Goal: Information Seeking & Learning: Learn about a topic

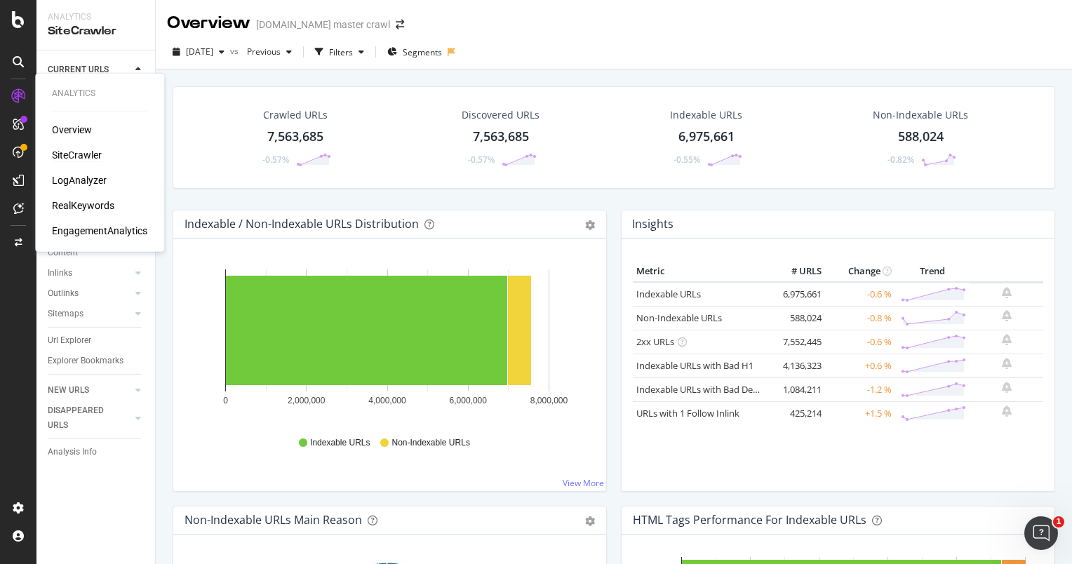
click at [93, 199] on div "RealKeywords" at bounding box center [83, 206] width 62 height 14
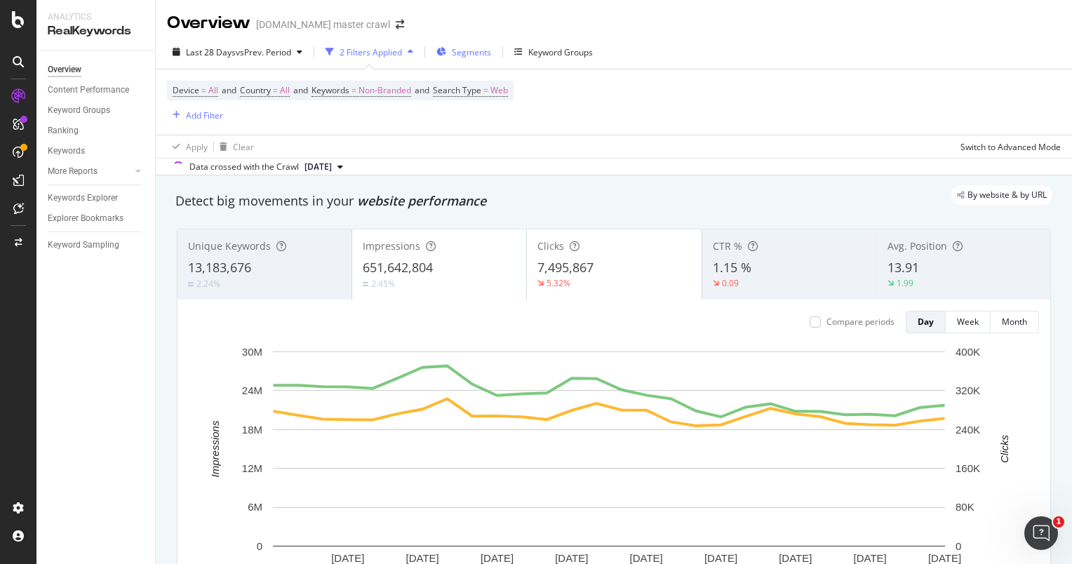
click at [460, 53] on span "Segments" at bounding box center [471, 52] width 39 height 12
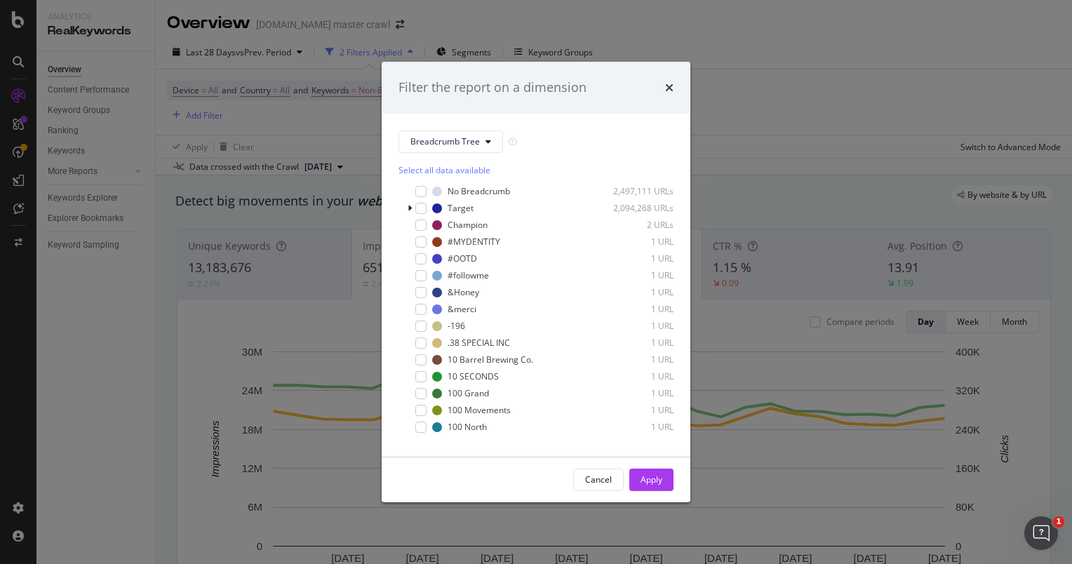
click at [674, 418] on div "Breadcrumb Tree Select all data available No Breadcrumb 2,497,111 URLs Target 2…" at bounding box center [536, 285] width 309 height 343
click at [406, 208] on div "Target 2,094,268 URLs" at bounding box center [536, 208] width 275 height 14
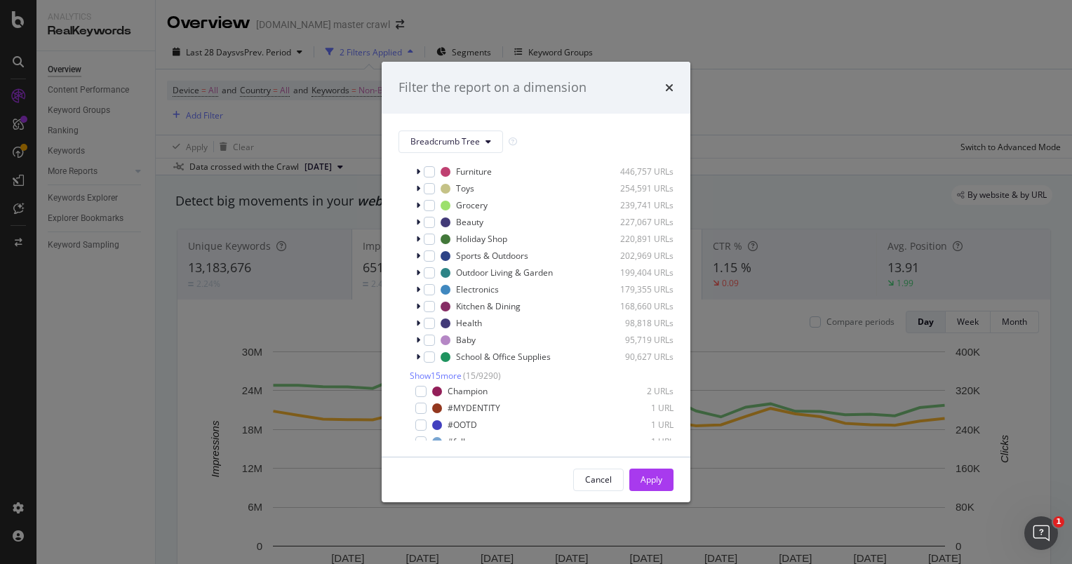
scroll to position [104, 0]
click at [416, 286] on icon "modal" at bounding box center [418, 287] width 4 height 8
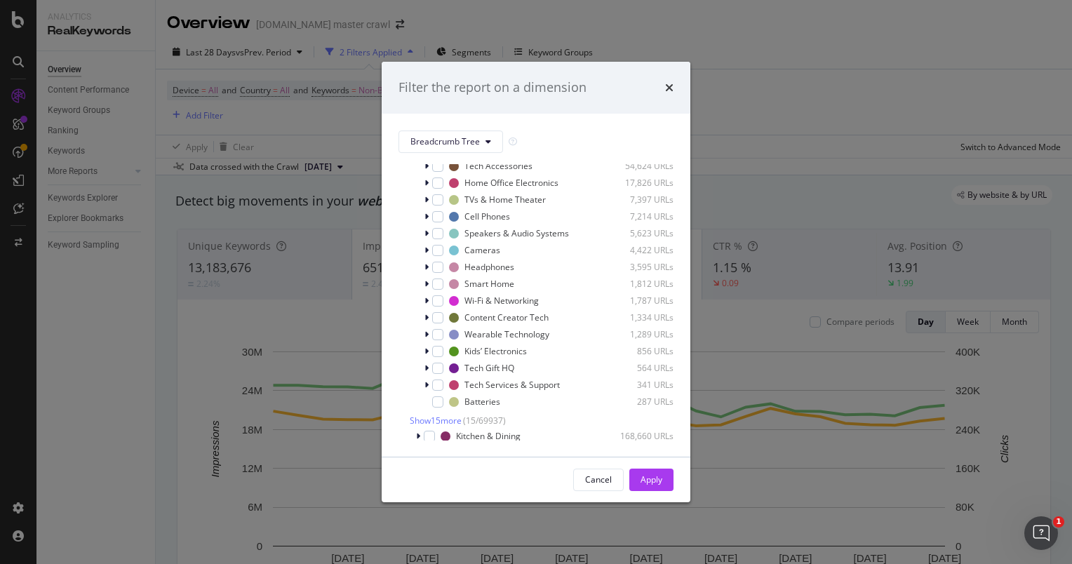
scroll to position [236, 0]
click at [426, 334] on icon "modal" at bounding box center [426, 337] width 4 height 8
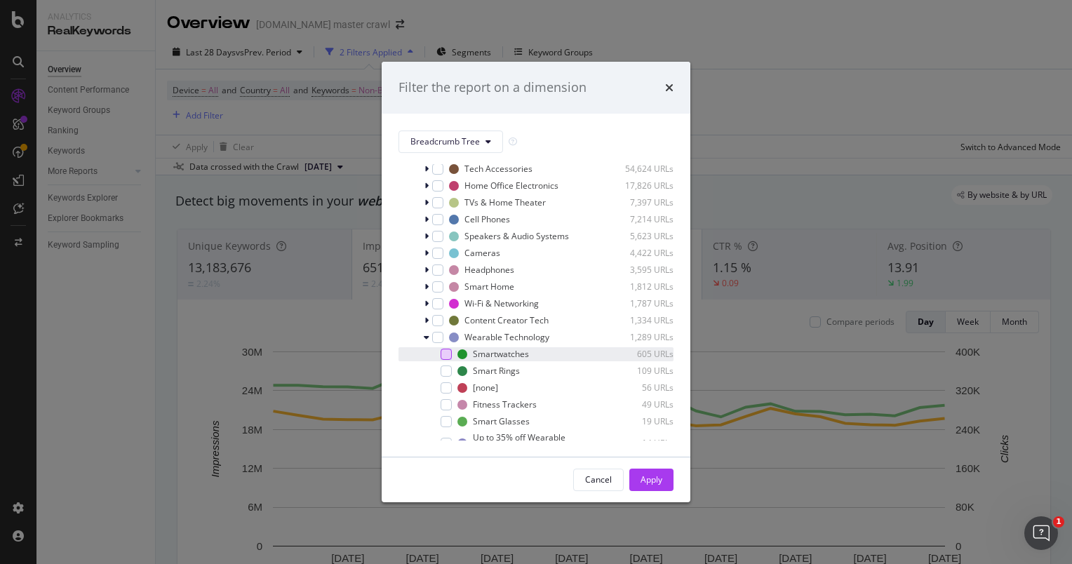
click at [445, 356] on div "modal" at bounding box center [446, 354] width 11 height 11
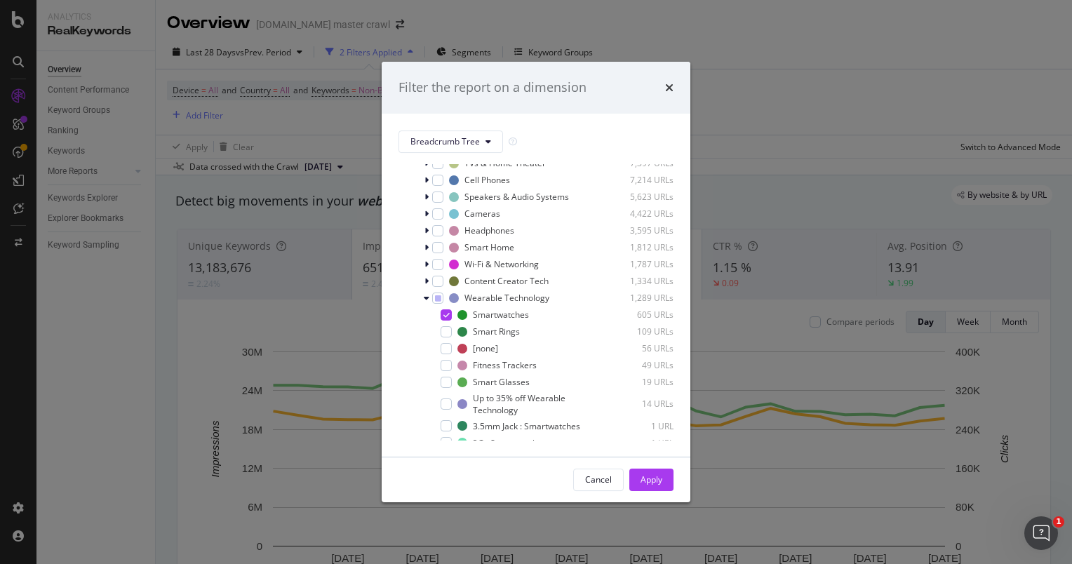
scroll to position [269, 0]
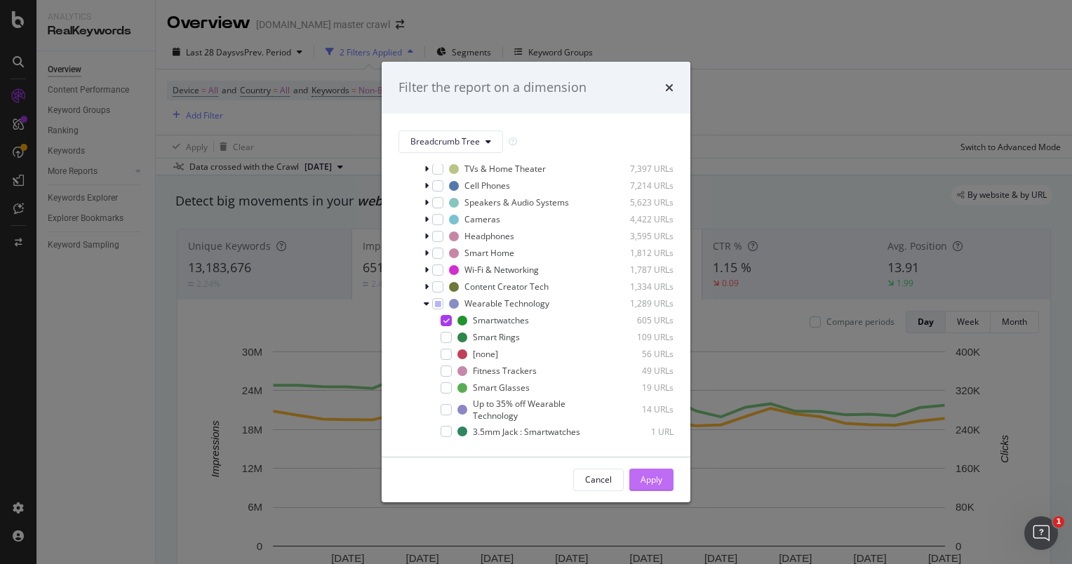
click at [642, 479] on div "Apply" at bounding box center [652, 480] width 22 height 12
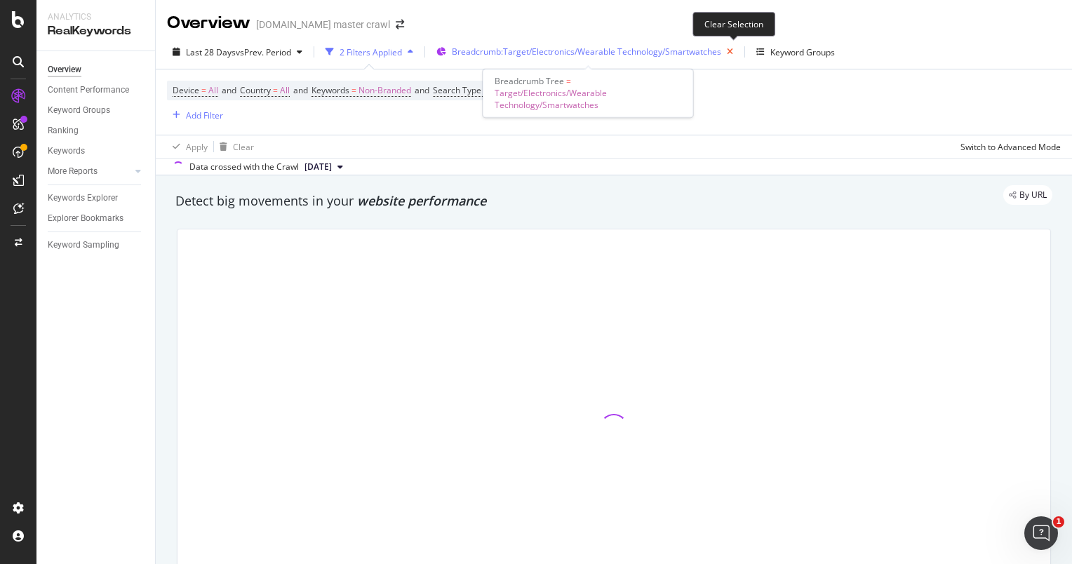
click at [738, 52] on icon "button" at bounding box center [730, 52] width 18 height 20
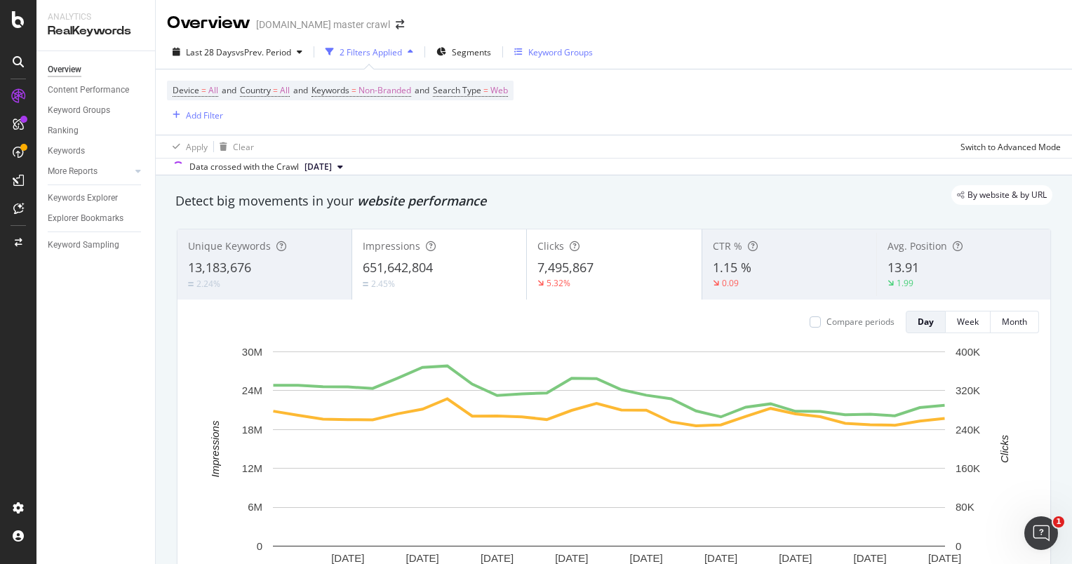
click at [557, 48] on div "Keyword Groups" at bounding box center [560, 52] width 65 height 12
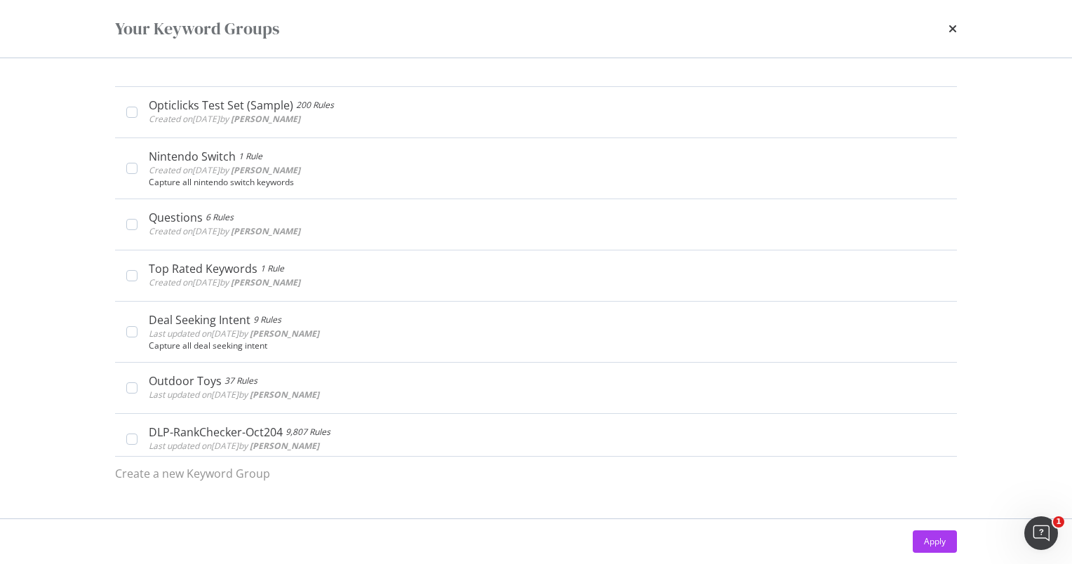
click at [962, 36] on div "Your Keyword Groups" at bounding box center [536, 29] width 898 height 58
click at [951, 19] on div "times" at bounding box center [953, 29] width 8 height 24
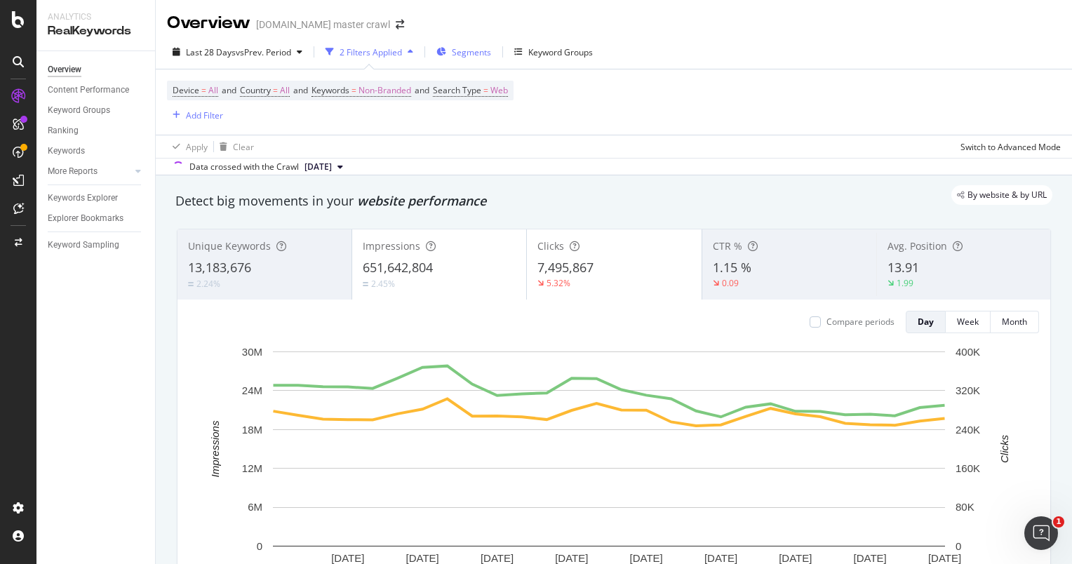
click at [459, 57] on span "Segments" at bounding box center [471, 52] width 39 height 12
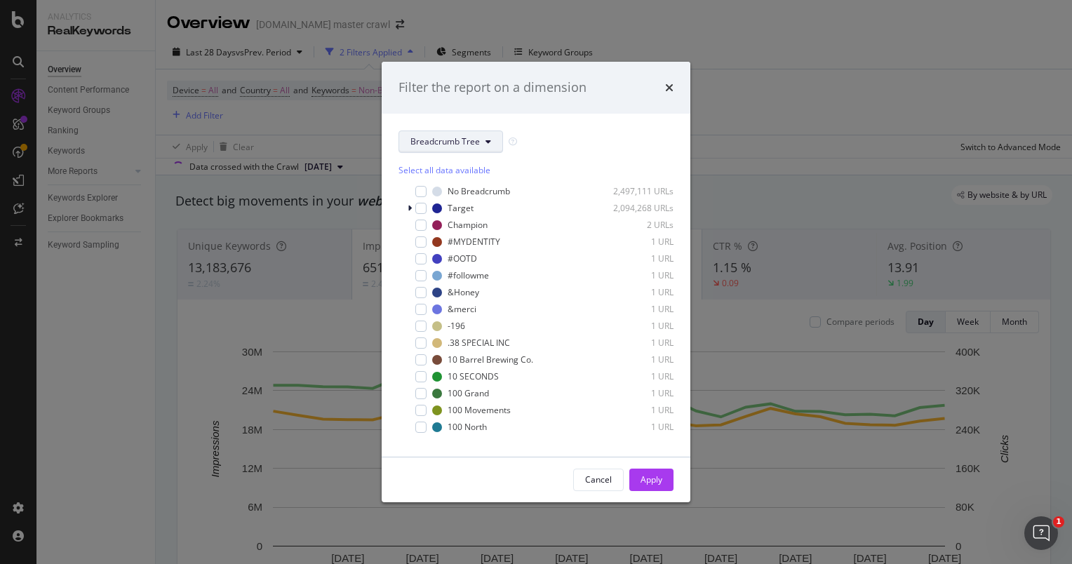
click at [481, 143] on button "Breadcrumb Tree" at bounding box center [451, 142] width 105 height 22
click at [571, 142] on div "Breadcrumb Tree" at bounding box center [536, 142] width 275 height 22
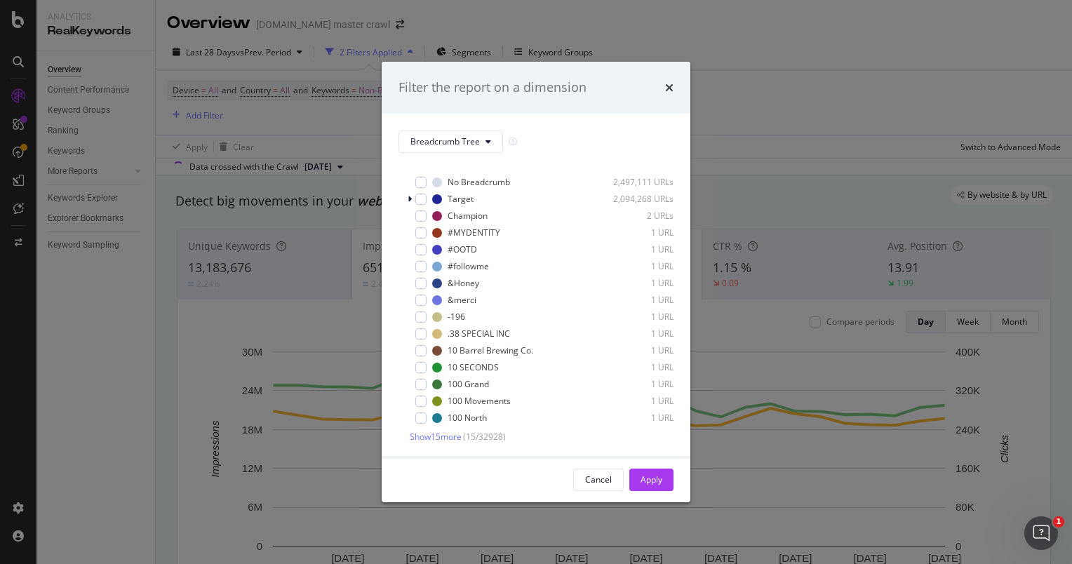
scroll to position [11, 0]
click at [409, 197] on icon "modal" at bounding box center [410, 197] width 4 height 8
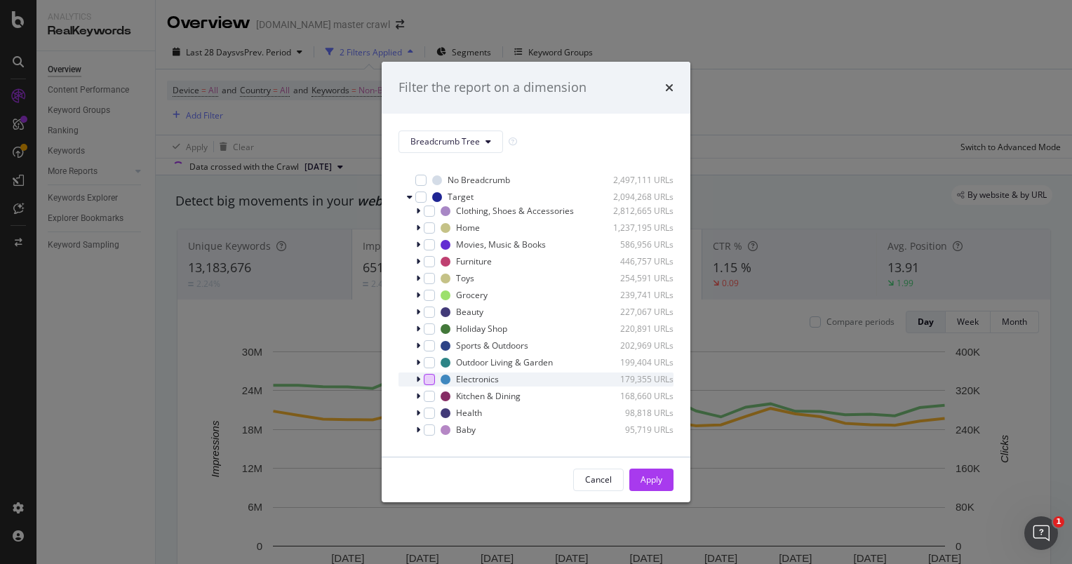
click at [427, 380] on div "modal" at bounding box center [429, 379] width 11 height 11
click at [655, 474] on div "Apply" at bounding box center [652, 480] width 22 height 12
